Goal: Information Seeking & Learning: Learn about a topic

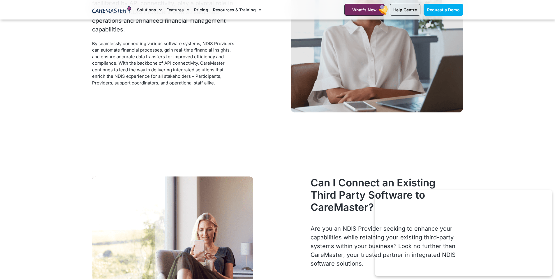
scroll to position [2535, 0]
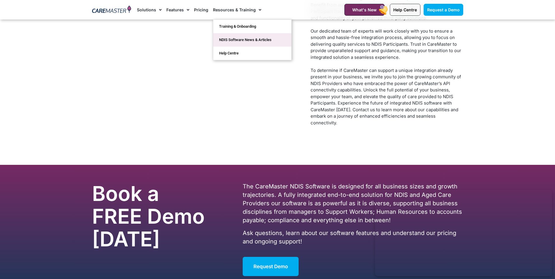
click at [242, 38] on link "NDIS Software News & Articles" at bounding box center [252, 39] width 78 height 13
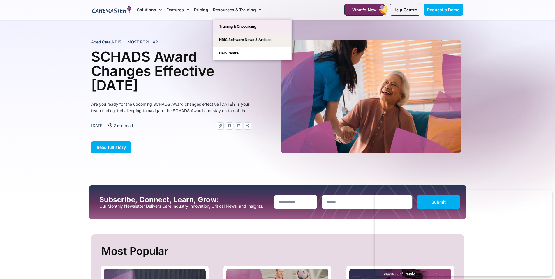
click at [222, 25] on link "Training & Onboarding" at bounding box center [252, 26] width 78 height 13
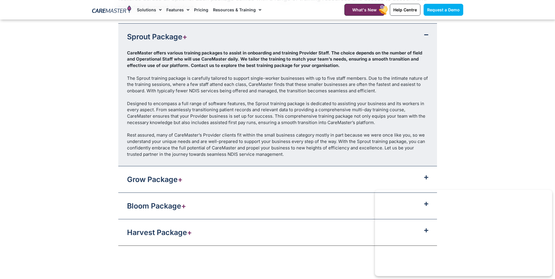
scroll to position [639, 0]
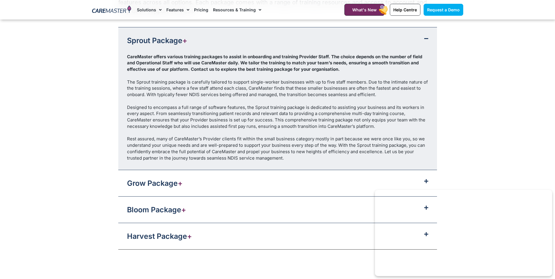
click at [177, 236] on link "Harvest Package +" at bounding box center [159, 236] width 65 height 9
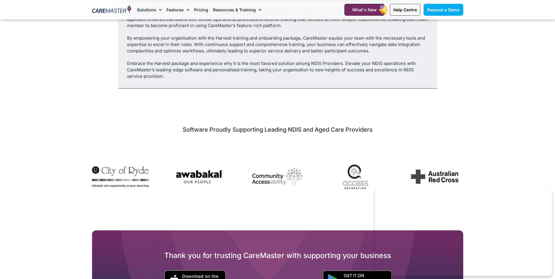
scroll to position [901, 0]
